Goal: Information Seeking & Learning: Compare options

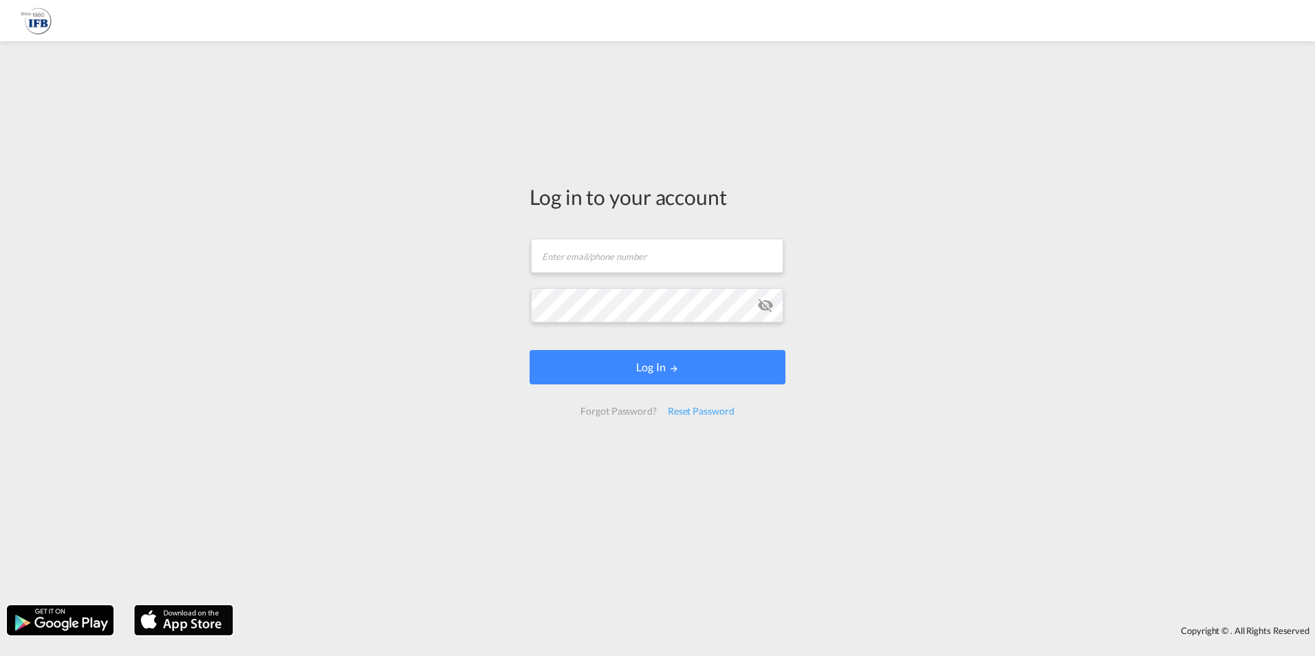
click at [648, 293] on div "Log in to your account Email field is required Password field is required Log I…" at bounding box center [657, 305] width 276 height 514
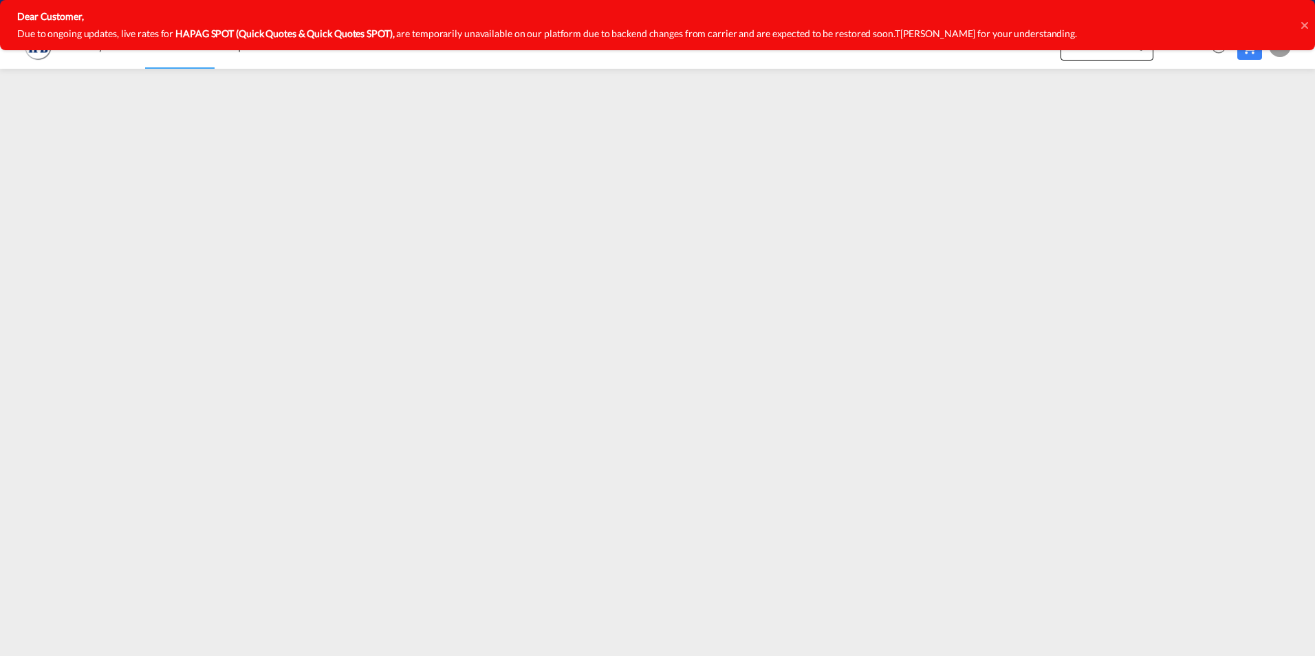
click at [1307, 28] on icon at bounding box center [1303, 24] width 7 height 7
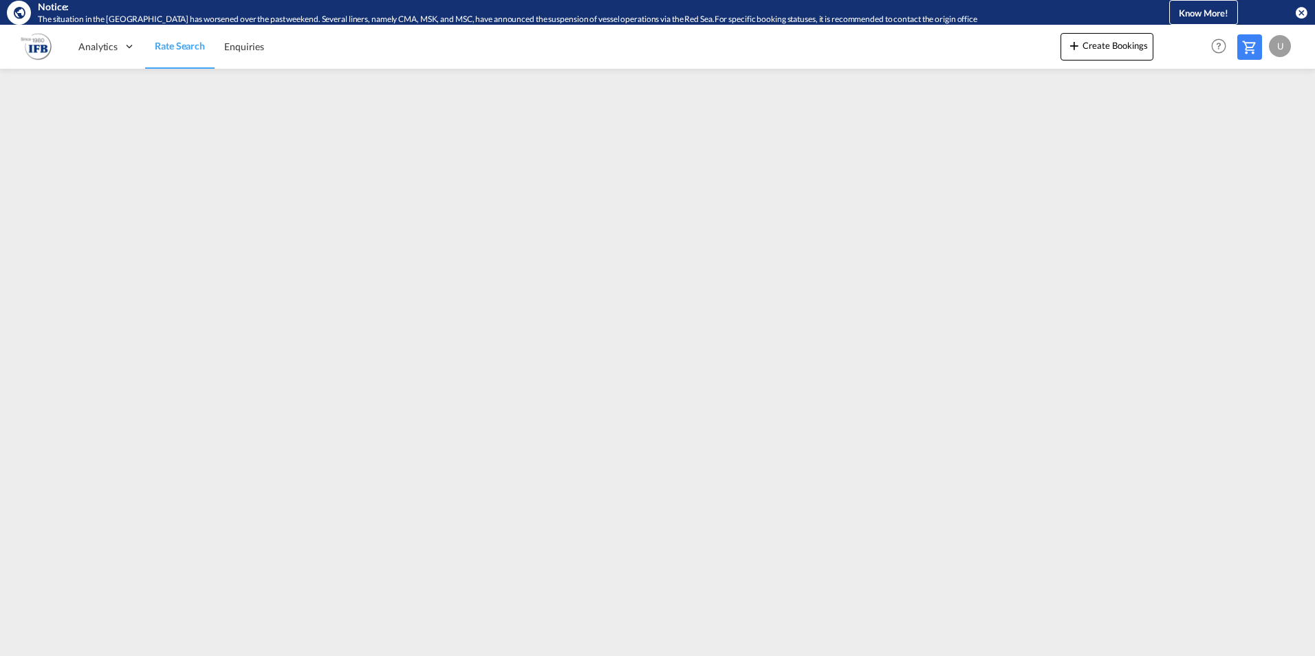
click at [1278, 43] on div "U" at bounding box center [1280, 46] width 22 height 22
click at [1252, 128] on button "Logout" at bounding box center [1263, 130] width 89 height 28
click at [1284, 47] on div "U" at bounding box center [1280, 46] width 22 height 22
click at [1244, 137] on button "Logout" at bounding box center [1263, 130] width 89 height 28
